Goal: Information Seeking & Learning: Learn about a topic

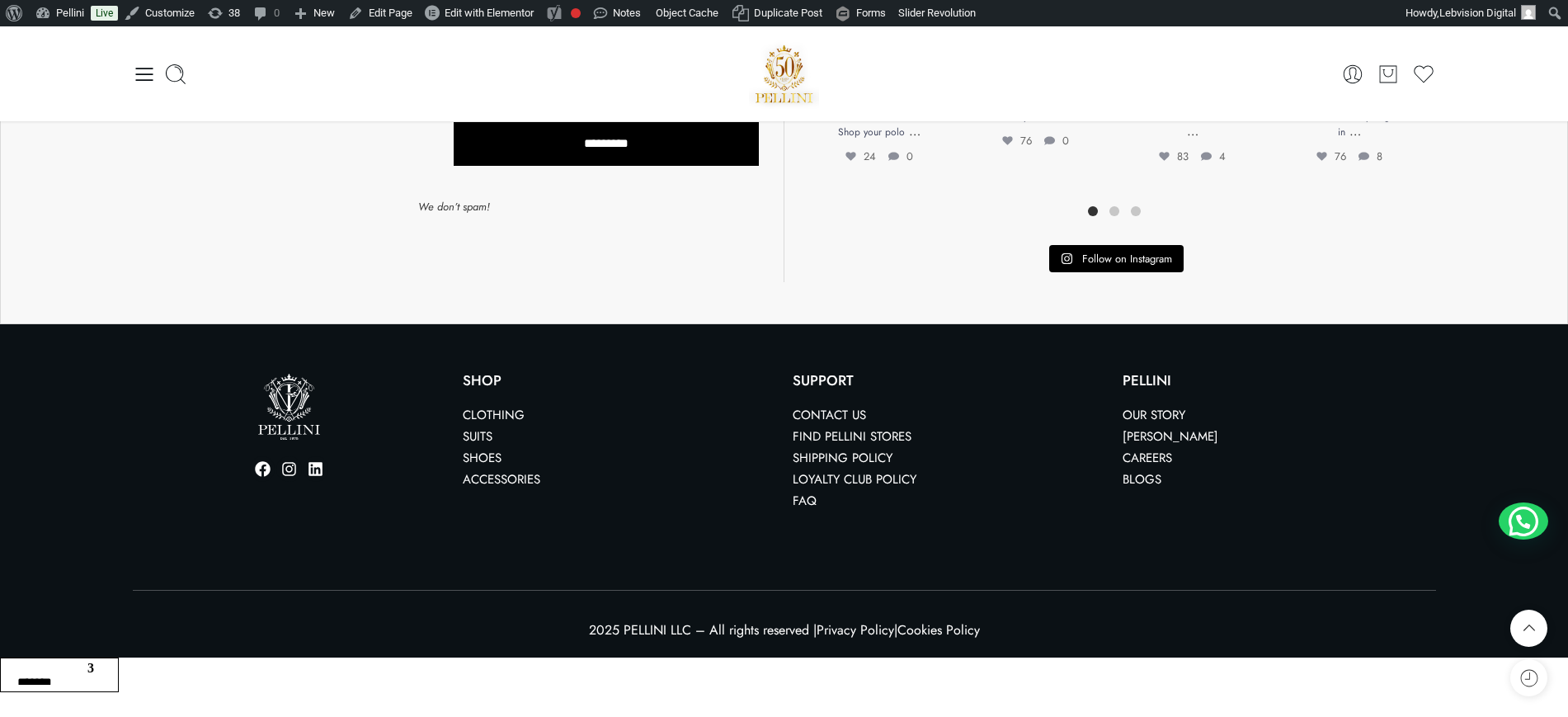
click at [1146, 409] on link "Our Story" at bounding box center [1154, 415] width 63 height 18
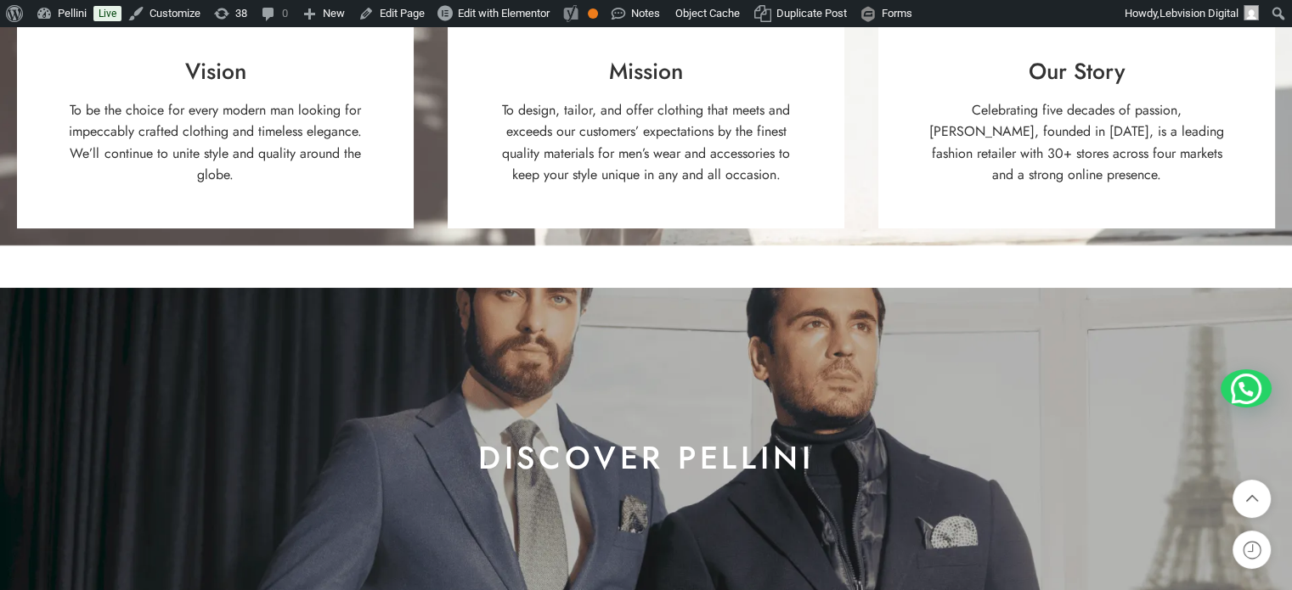
scroll to position [1039, 0]
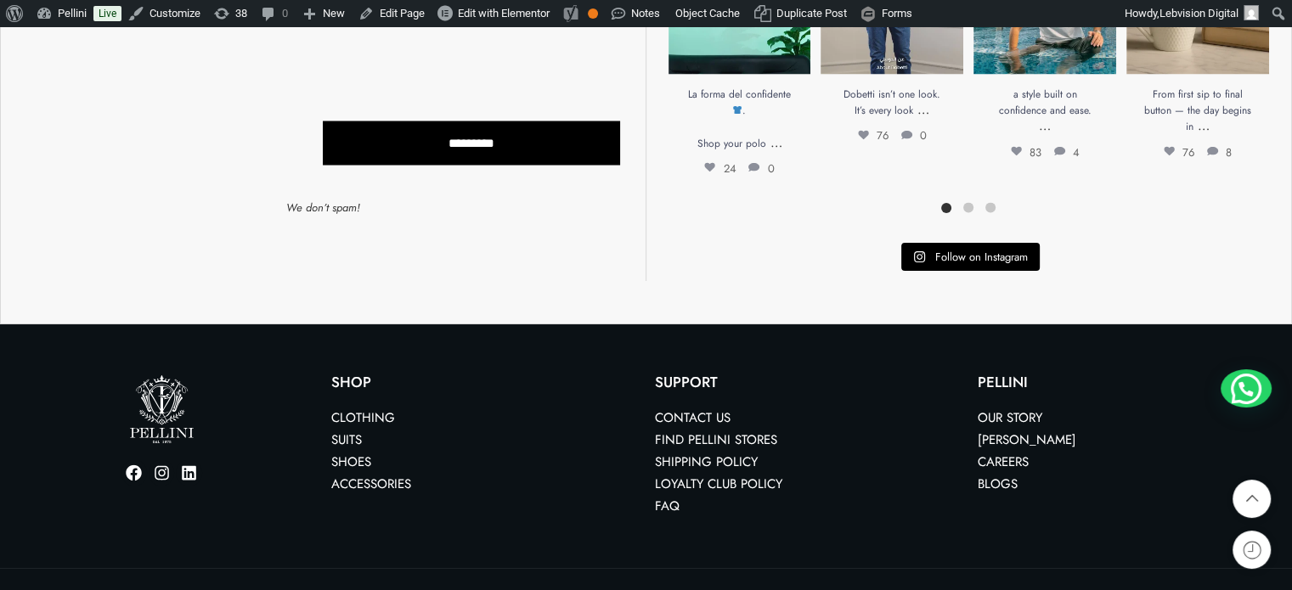
scroll to position [3385, 0]
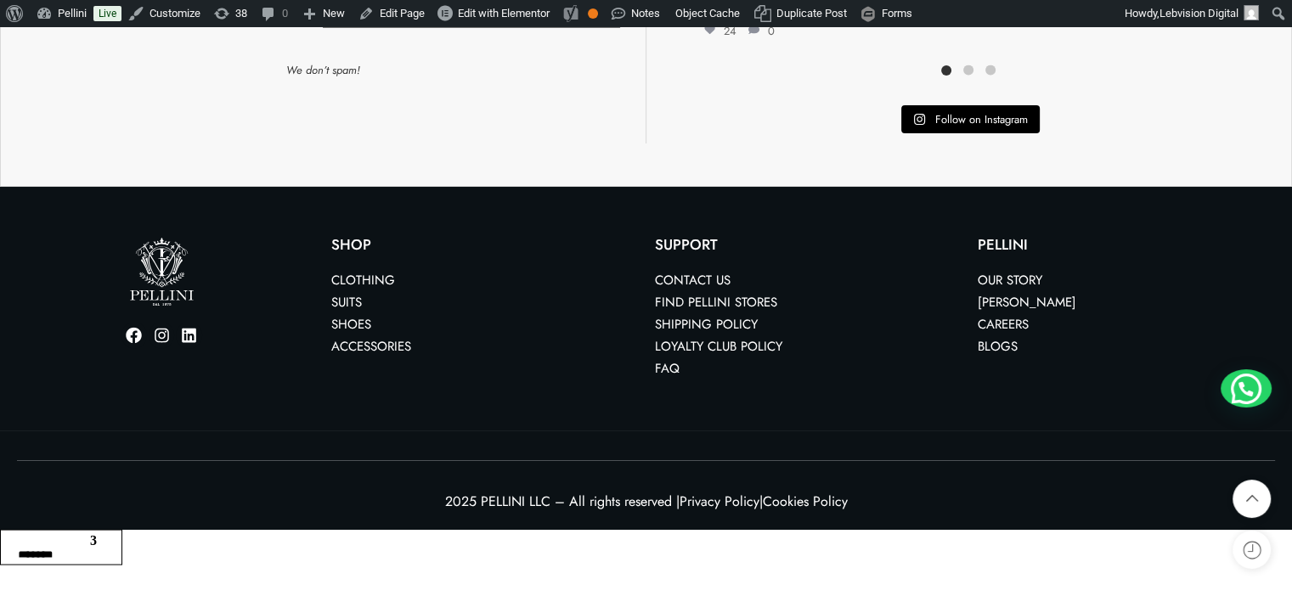
click at [701, 277] on link "Contact us" at bounding box center [693, 280] width 76 height 19
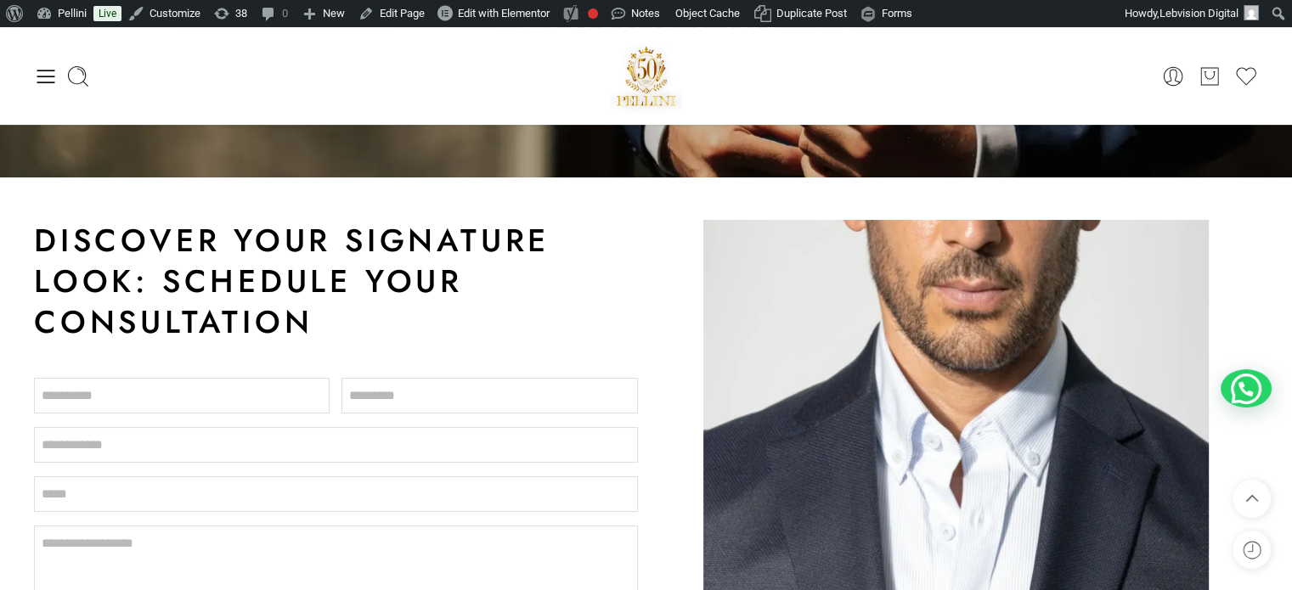
scroll to position [170, 0]
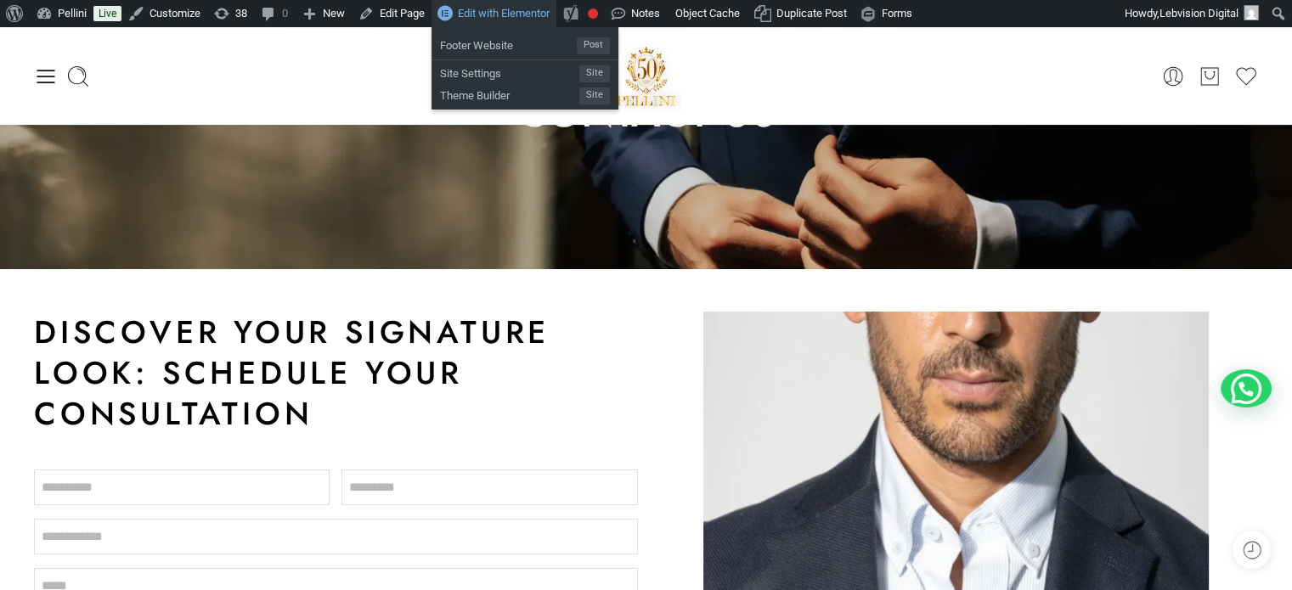
click at [480, 14] on span "Edit with Elementor" at bounding box center [504, 13] width 92 height 13
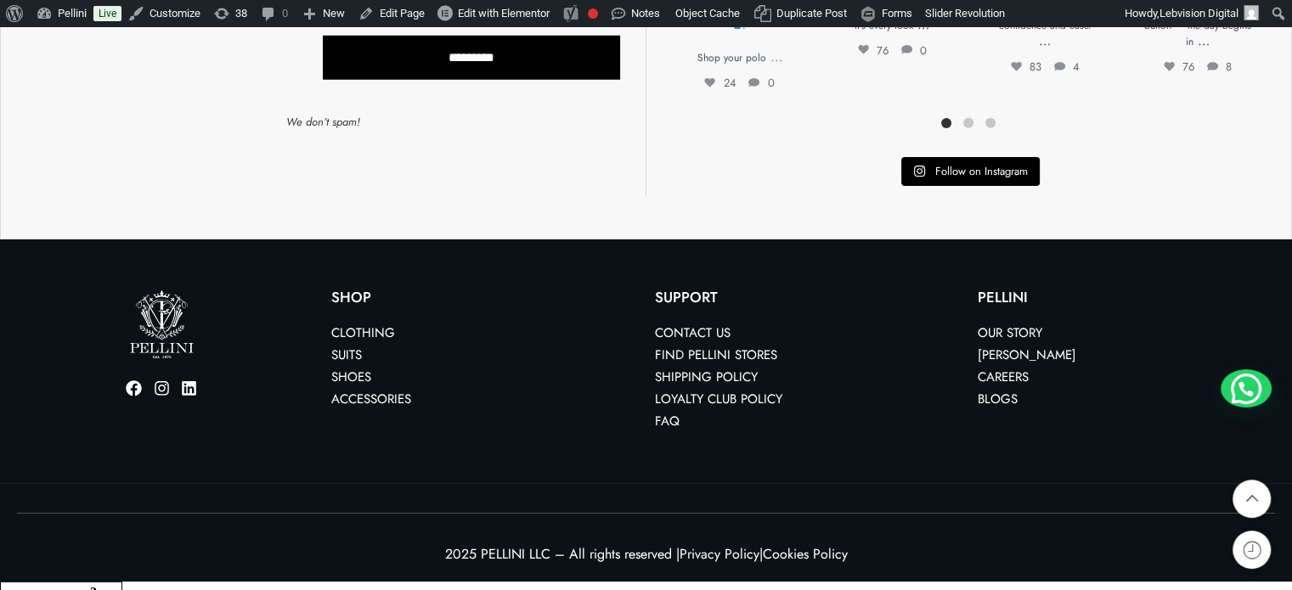
scroll to position [5024, 0]
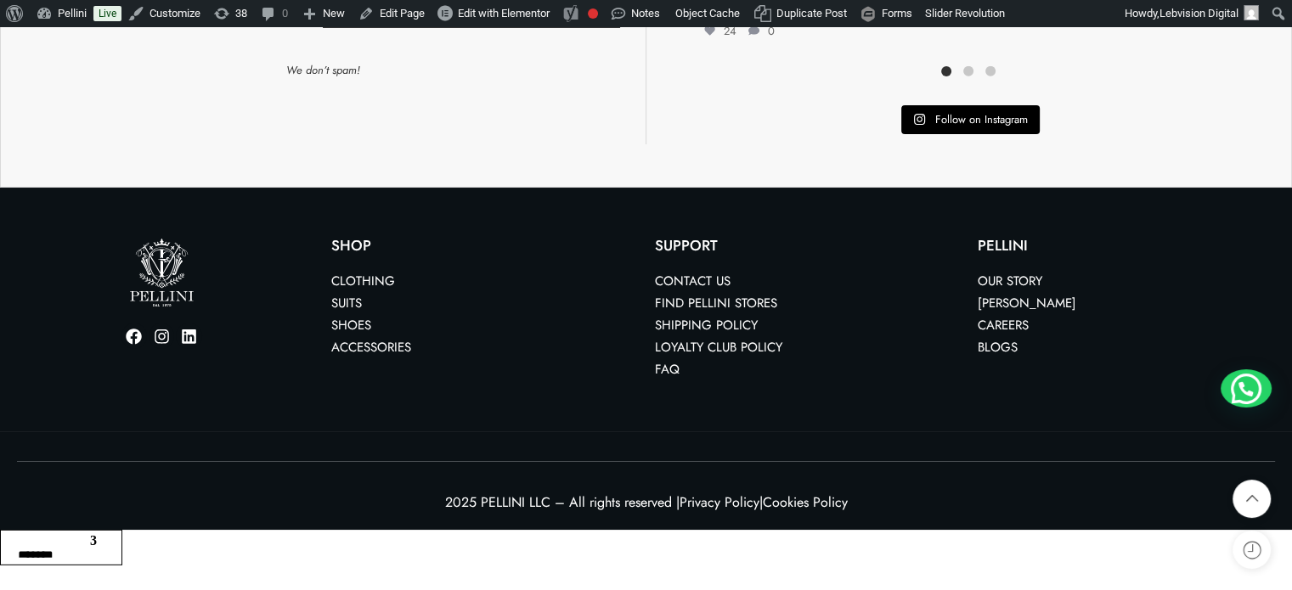
click at [1000, 276] on link "Our Story" at bounding box center [1009, 281] width 65 height 19
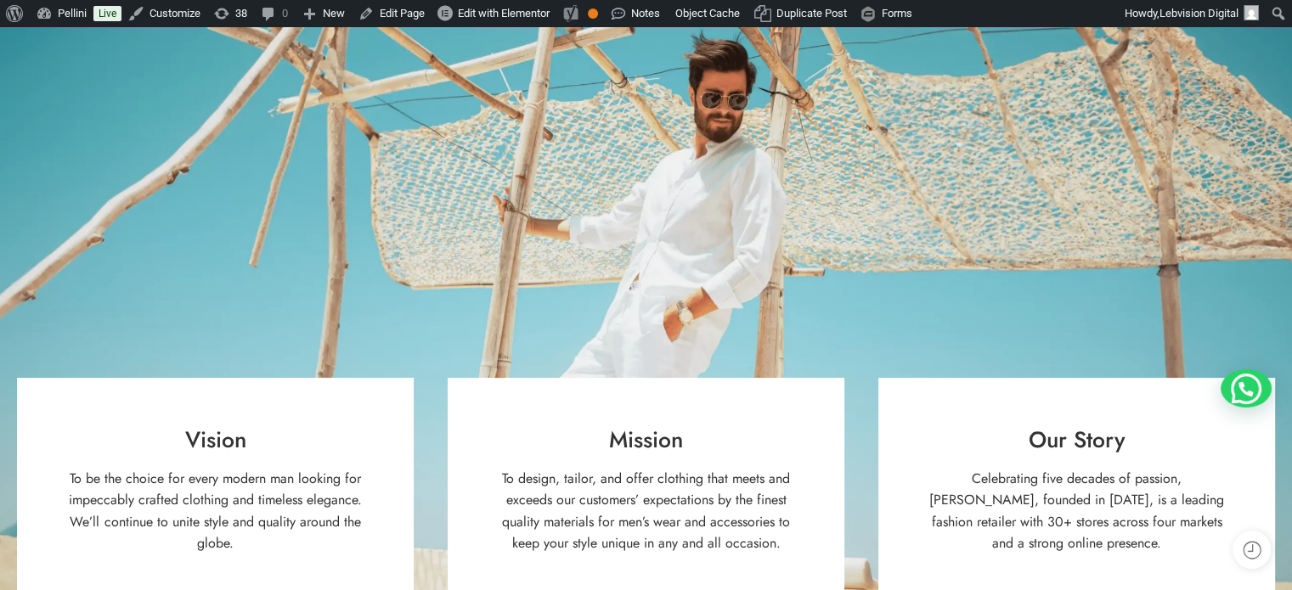
scroll to position [340, 0]
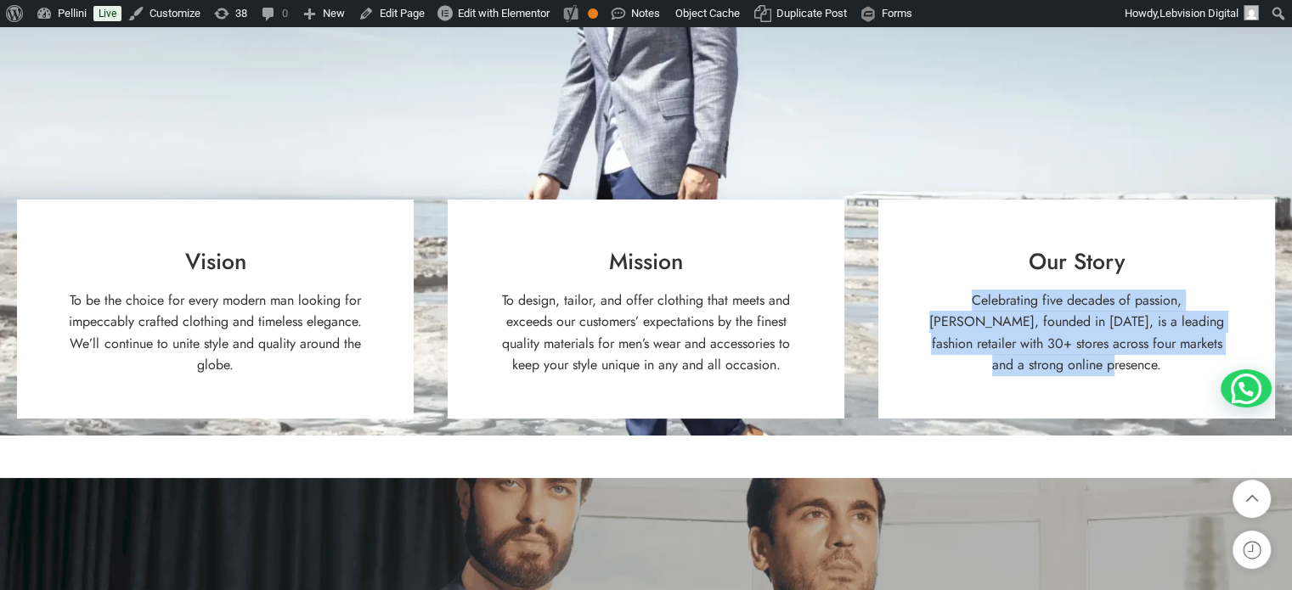
drag, startPoint x: 924, startPoint y: 299, endPoint x: 1235, endPoint y: 348, distance: 314.7
click at [1235, 348] on div "Our Story Celebrating five decades of passion, [PERSON_NAME], founded in [DATE]…" at bounding box center [1076, 309] width 397 height 219
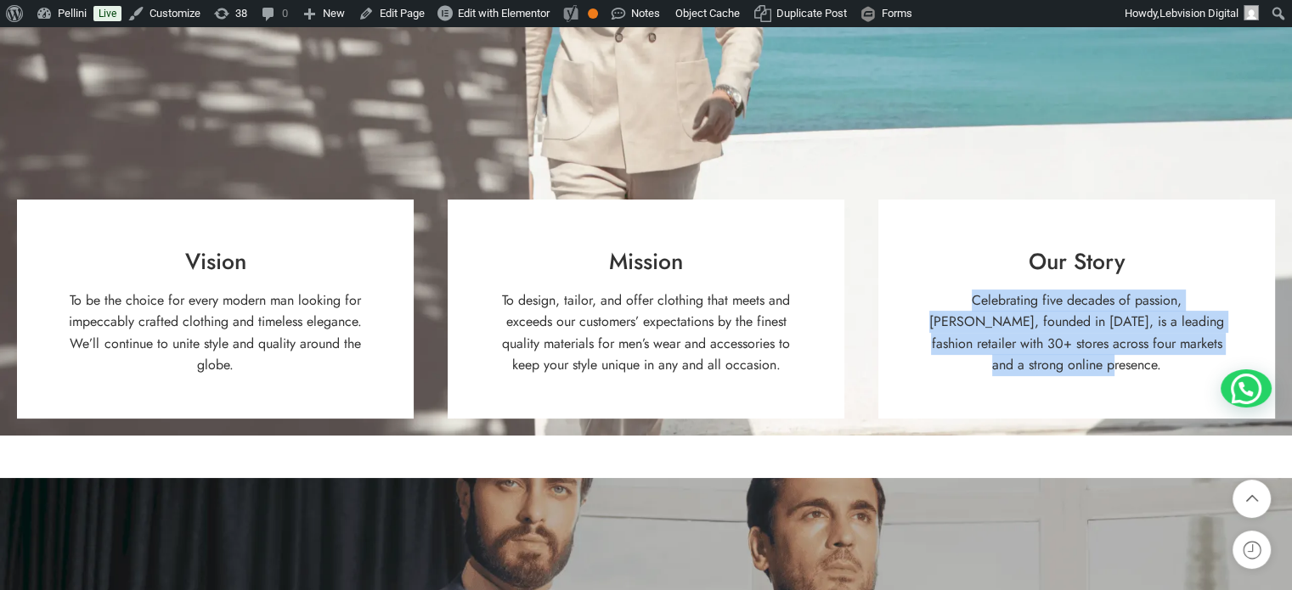
copy p "Celebrating five decades of passion, [PERSON_NAME], founded in [DATE], is a lea…"
